Goal: Find contact information: Find contact information

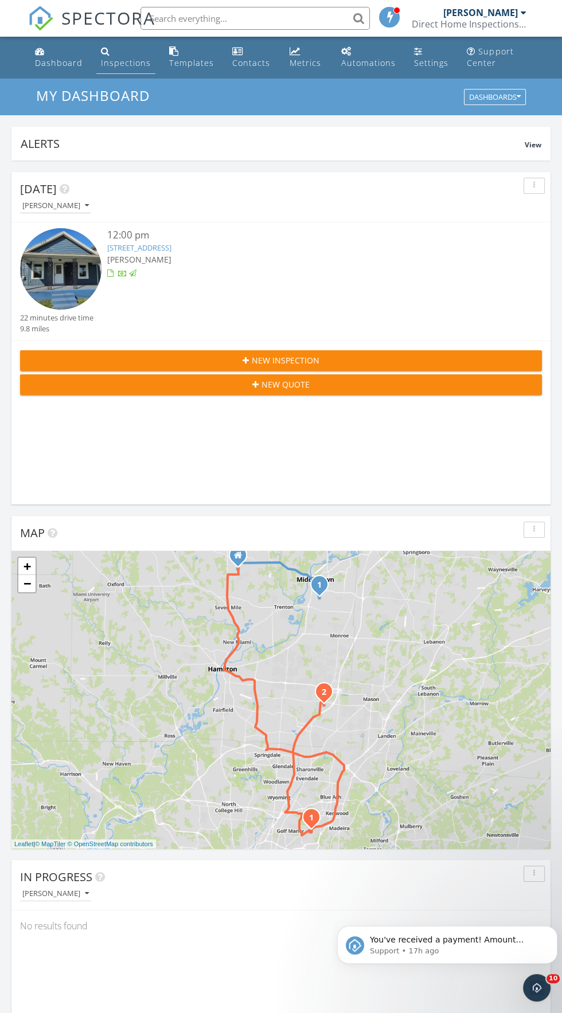
click at [104, 51] on div "Inspections" at bounding box center [105, 50] width 9 height 9
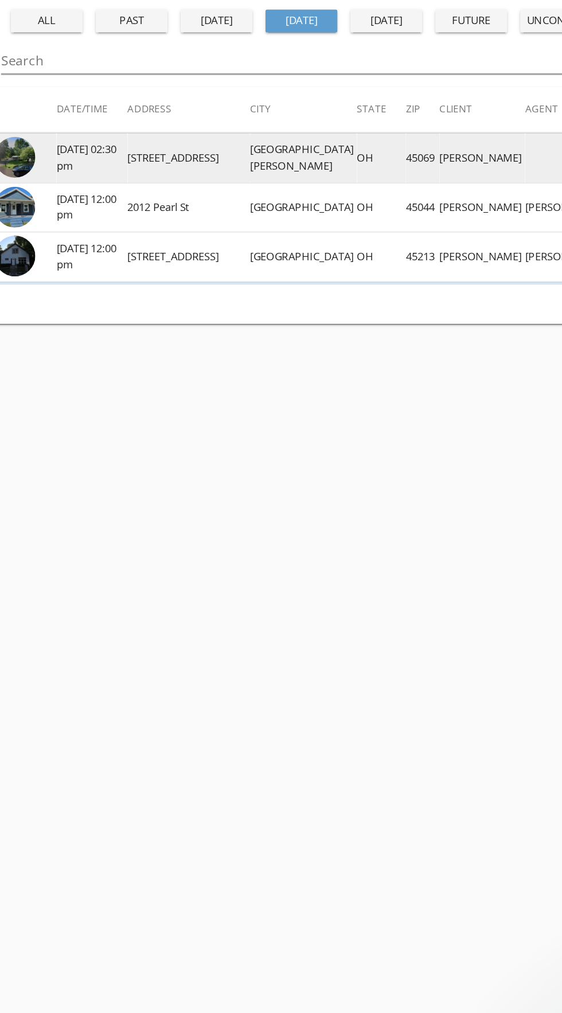
click at [18, 232] on img at bounding box center [19, 229] width 29 height 29
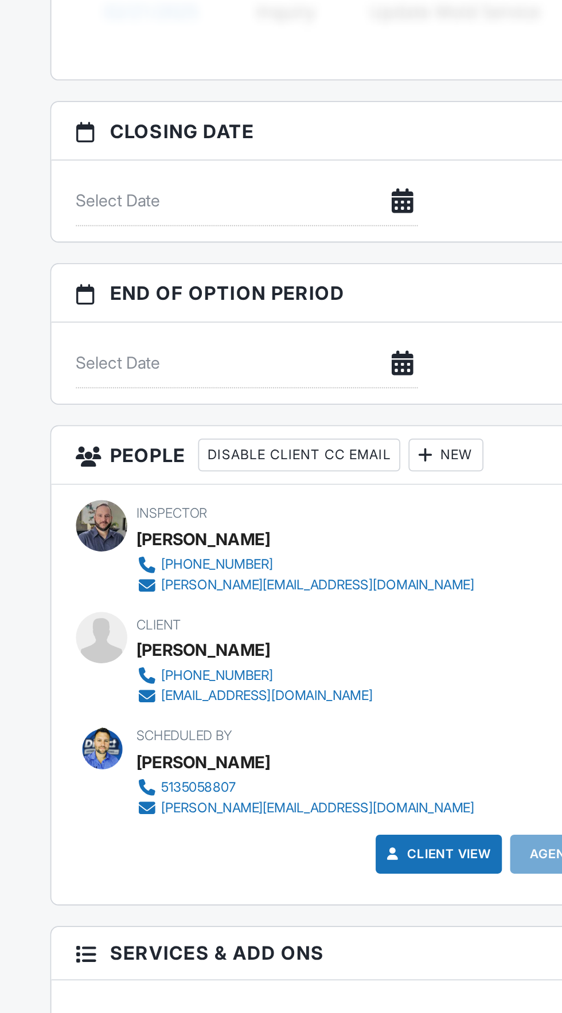
click at [124, 685] on div "[PHONE_NUMBER]" at bounding box center [121, 687] width 62 height 9
